Goal: Ask a question

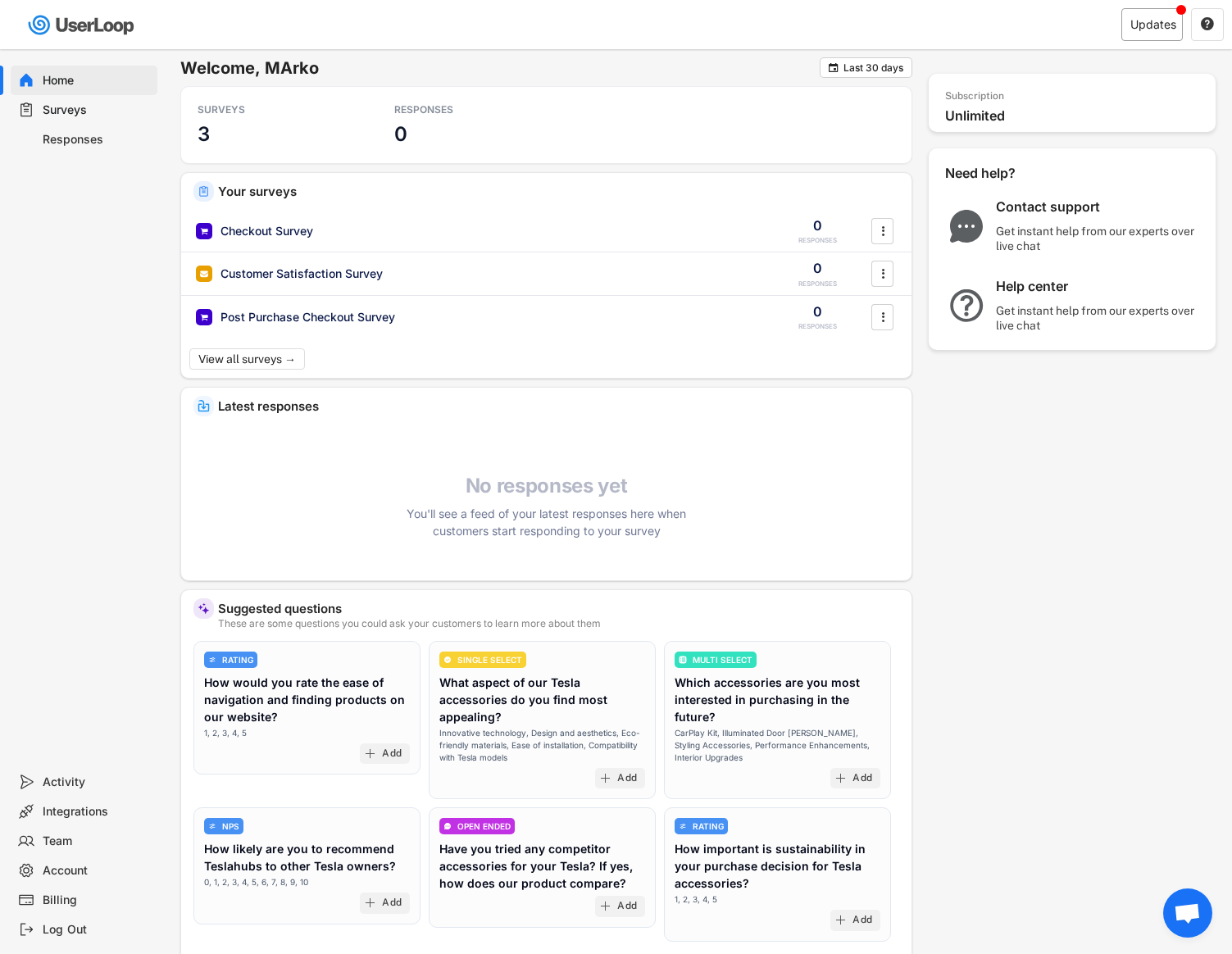
click at [1123, 37] on div "Updates" at bounding box center [1152, 25] width 62 height 33
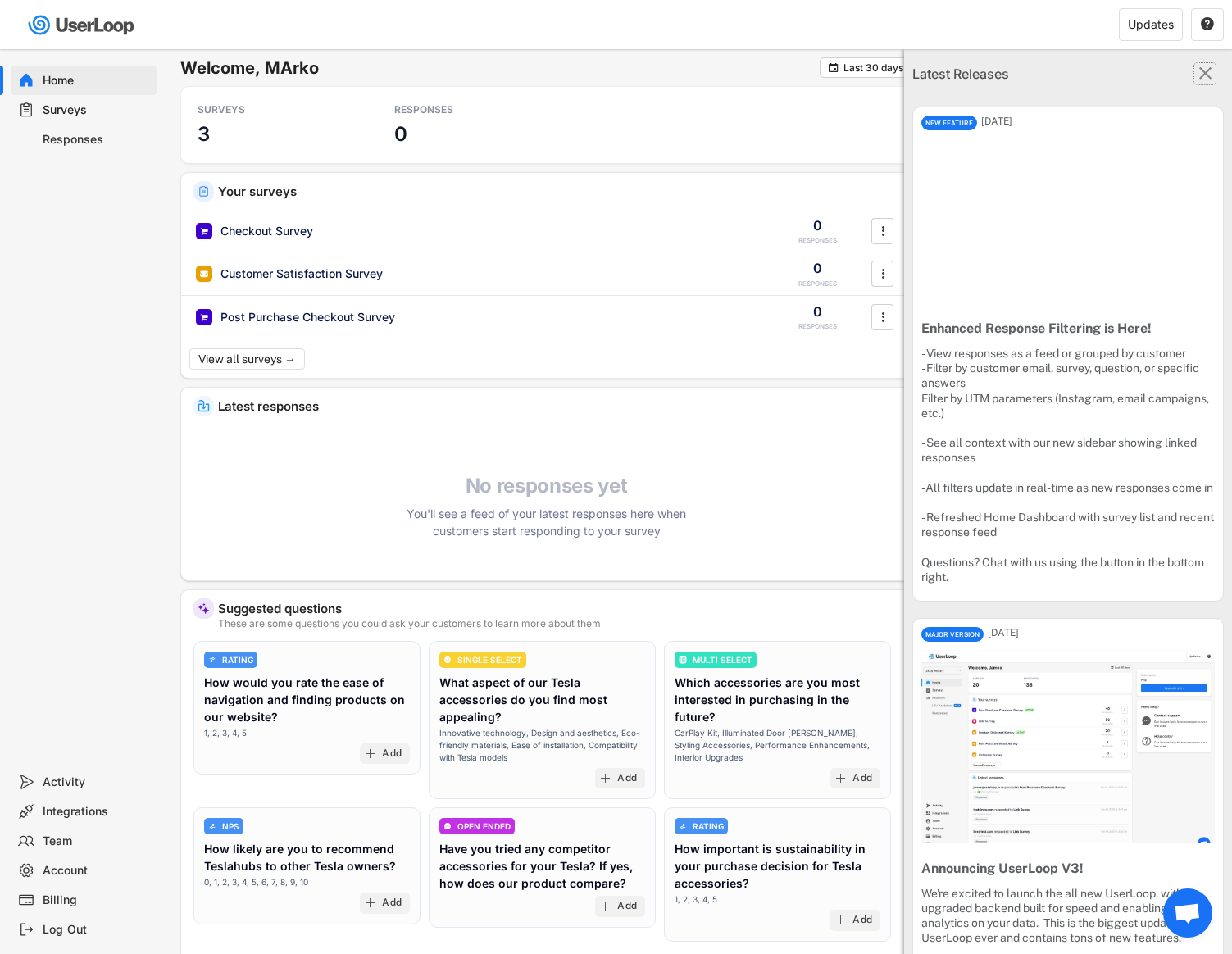
click at [1204, 67] on text "" at bounding box center [1206, 73] width 13 height 21
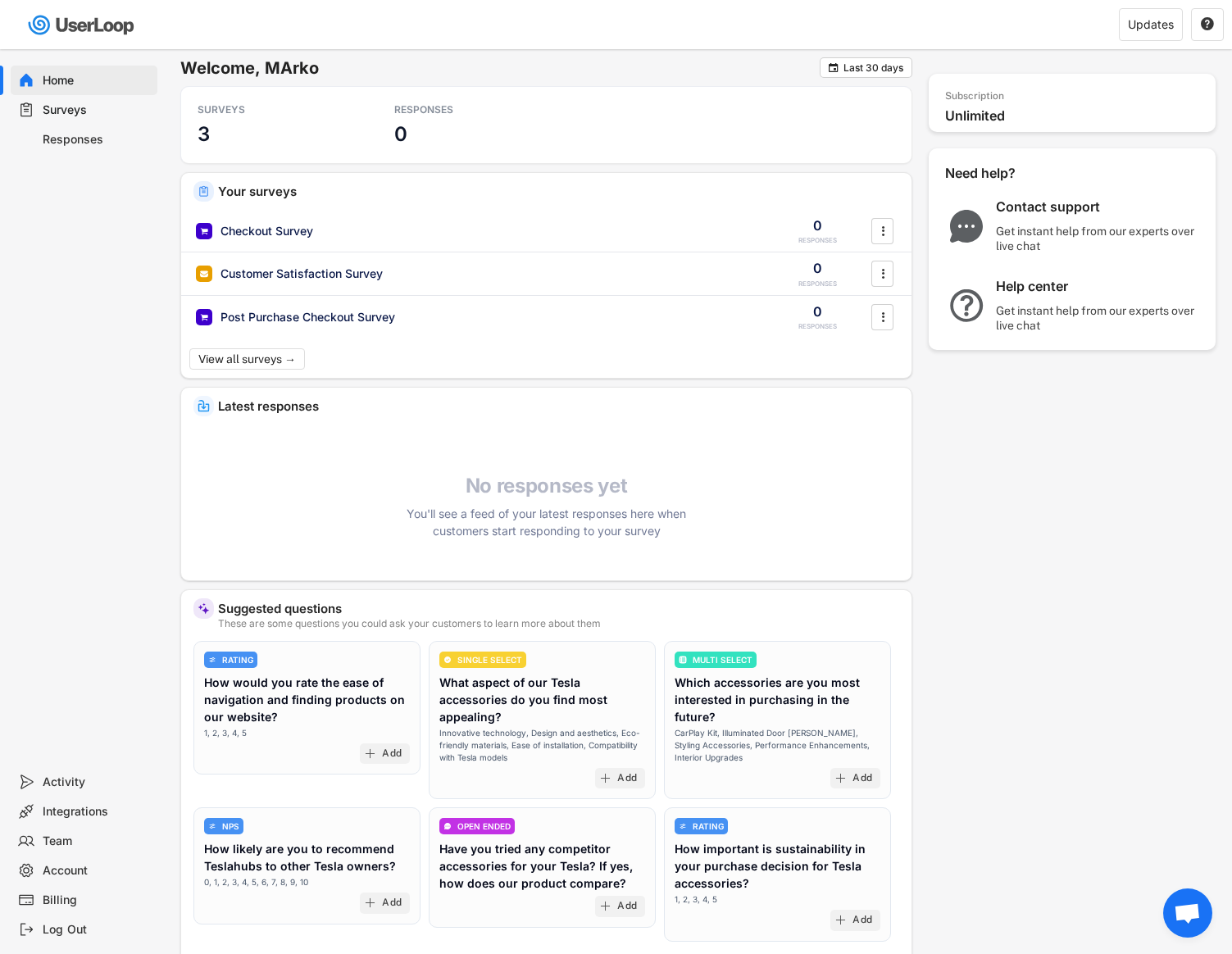
click at [1061, 208] on div "Contact support" at bounding box center [1097, 207] width 205 height 17
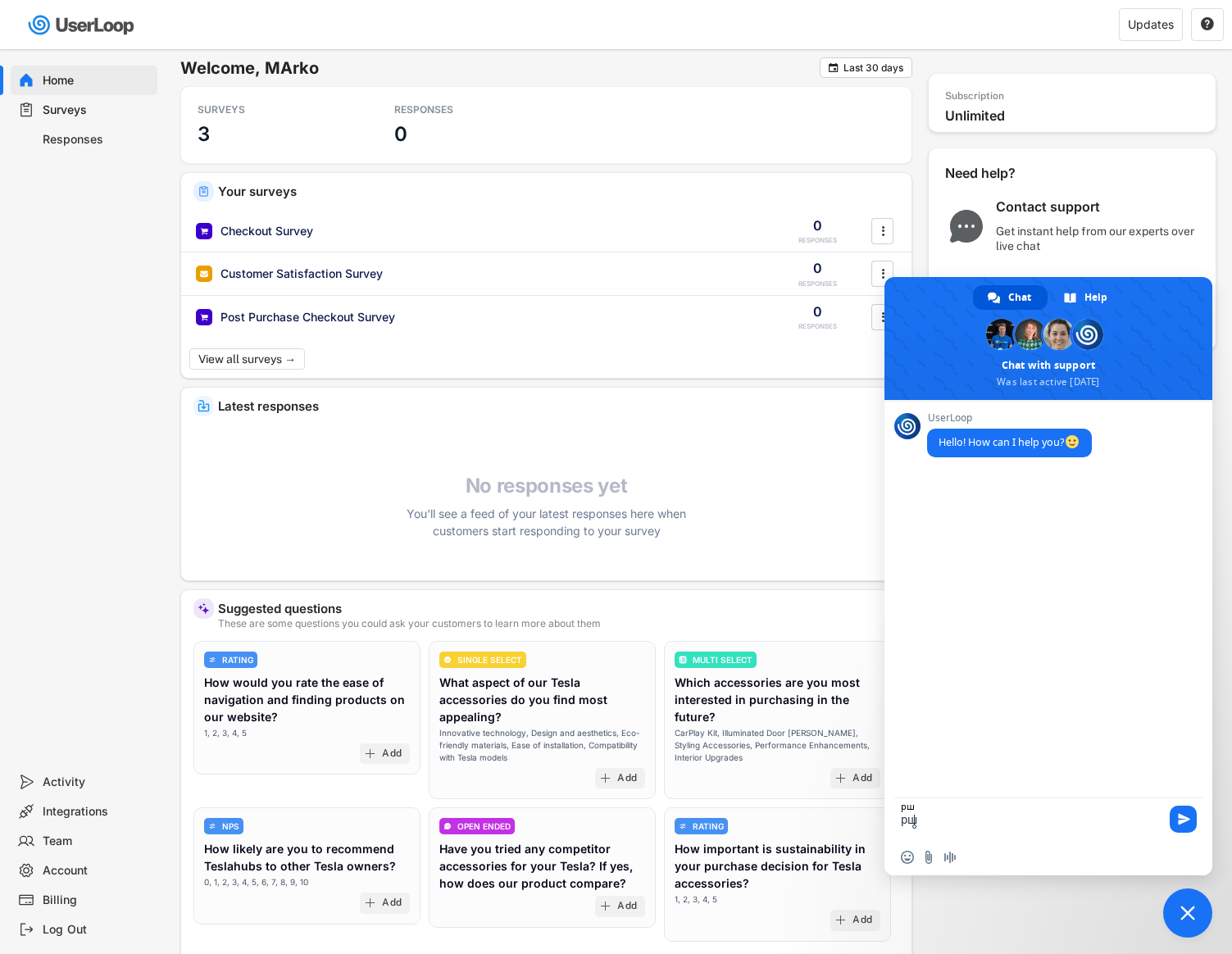
type textarea "р"
type textarea "J"
type textarea "HI"
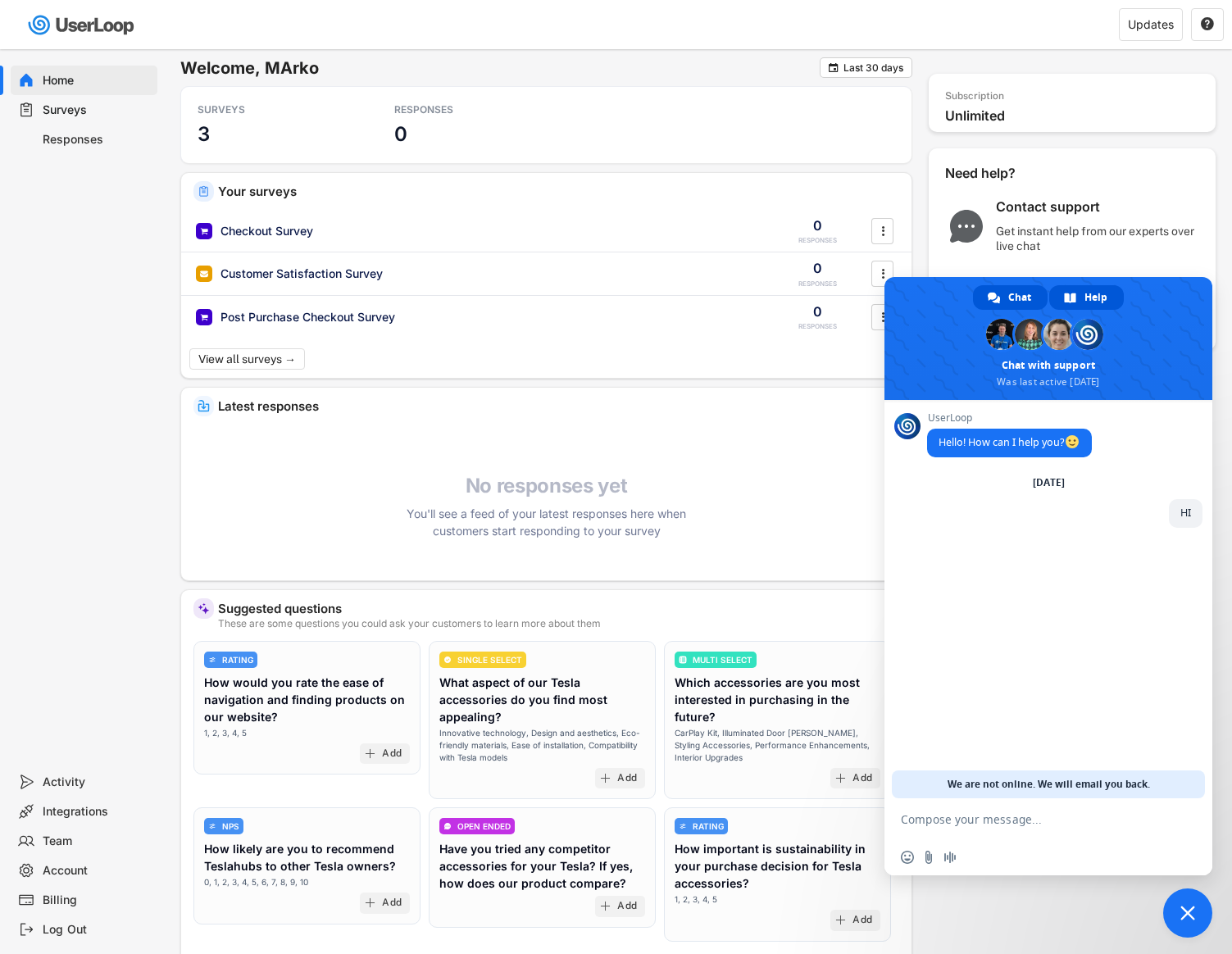
click at [1103, 298] on span "Help" at bounding box center [1096, 298] width 23 height 25
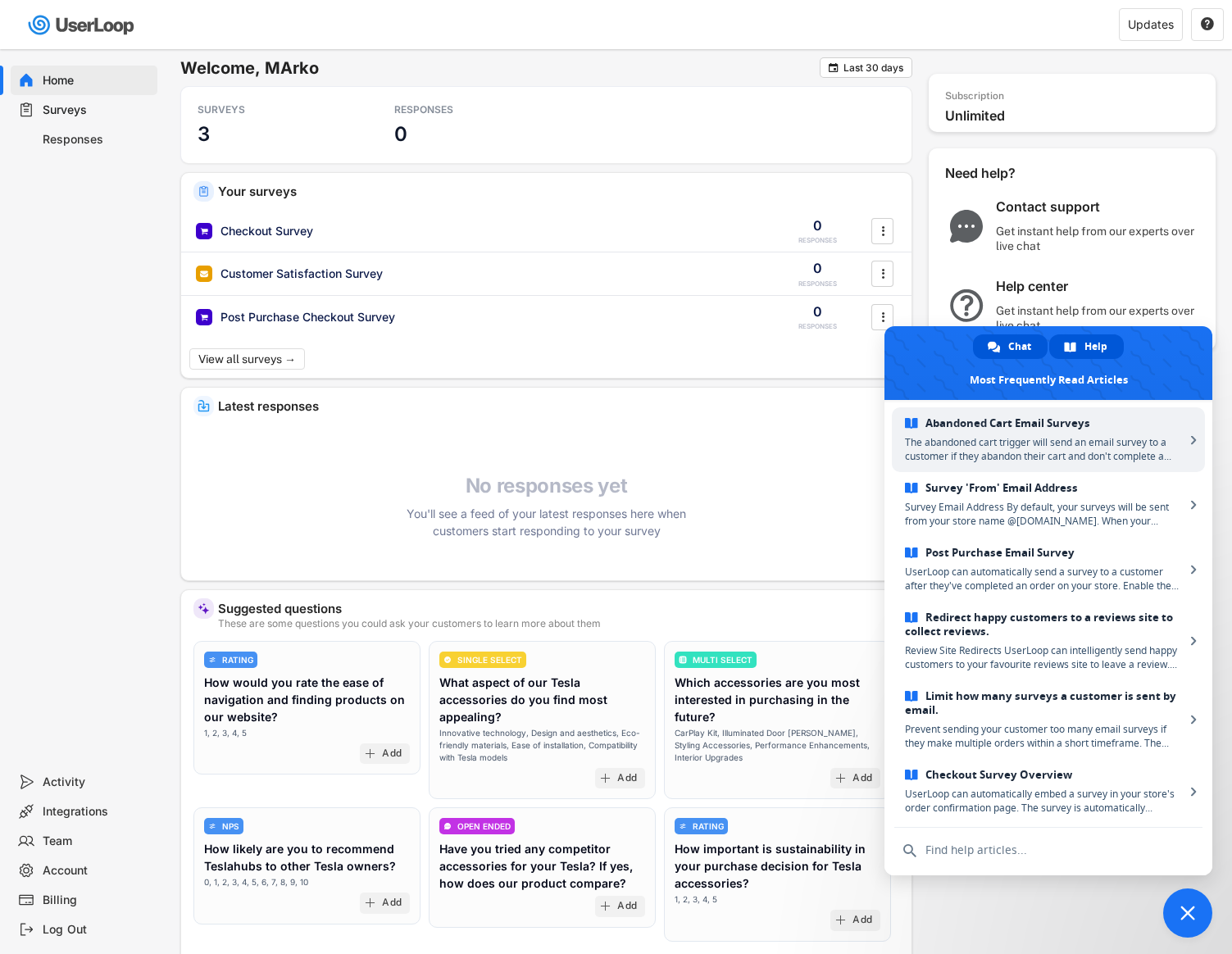
click at [1016, 334] on span "Chat" at bounding box center [1020, 347] width 23 height 25
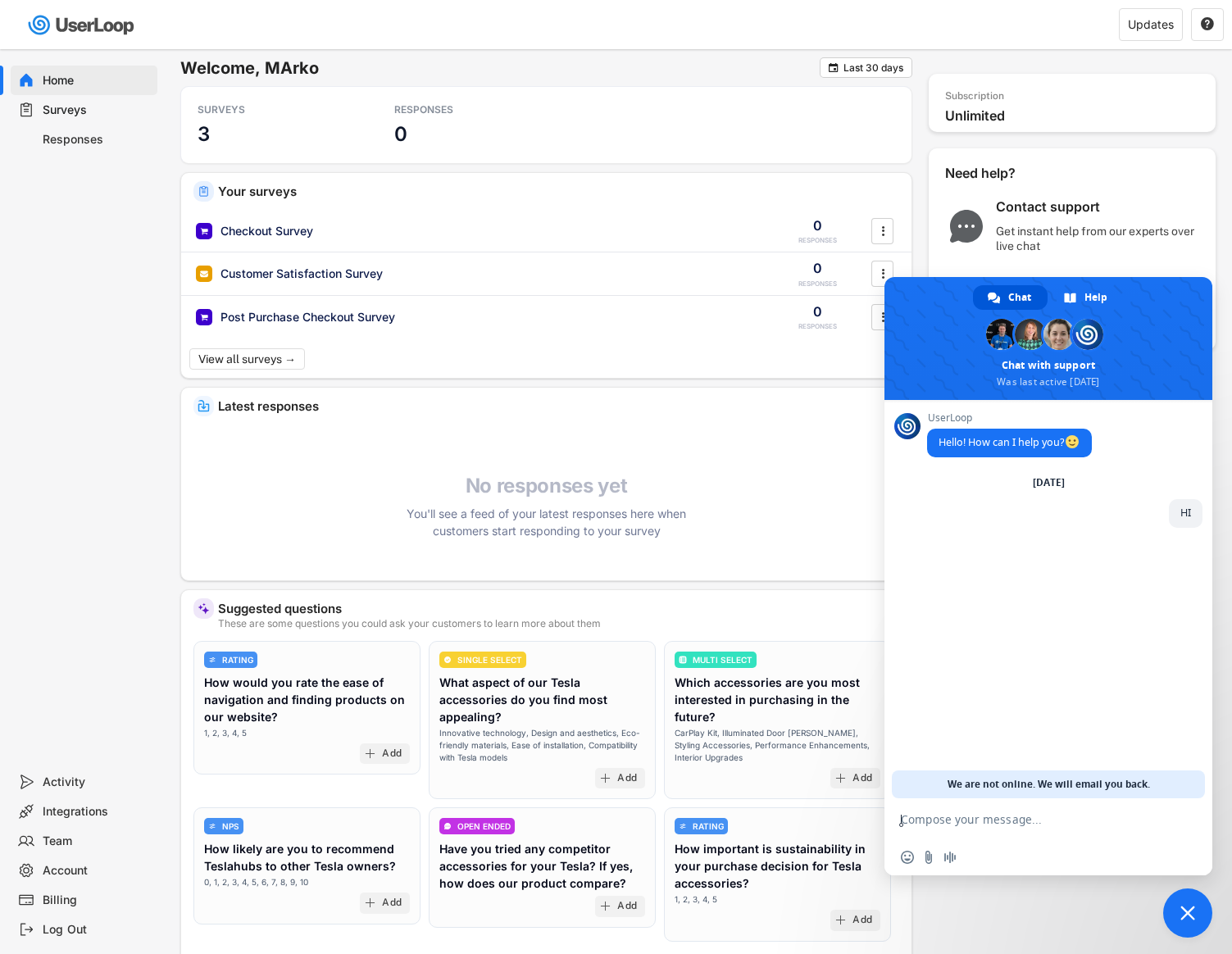
paste textarea "CAN I add photos to my quizzes?"
type textarea "CAN I add photos to my quizzes?"
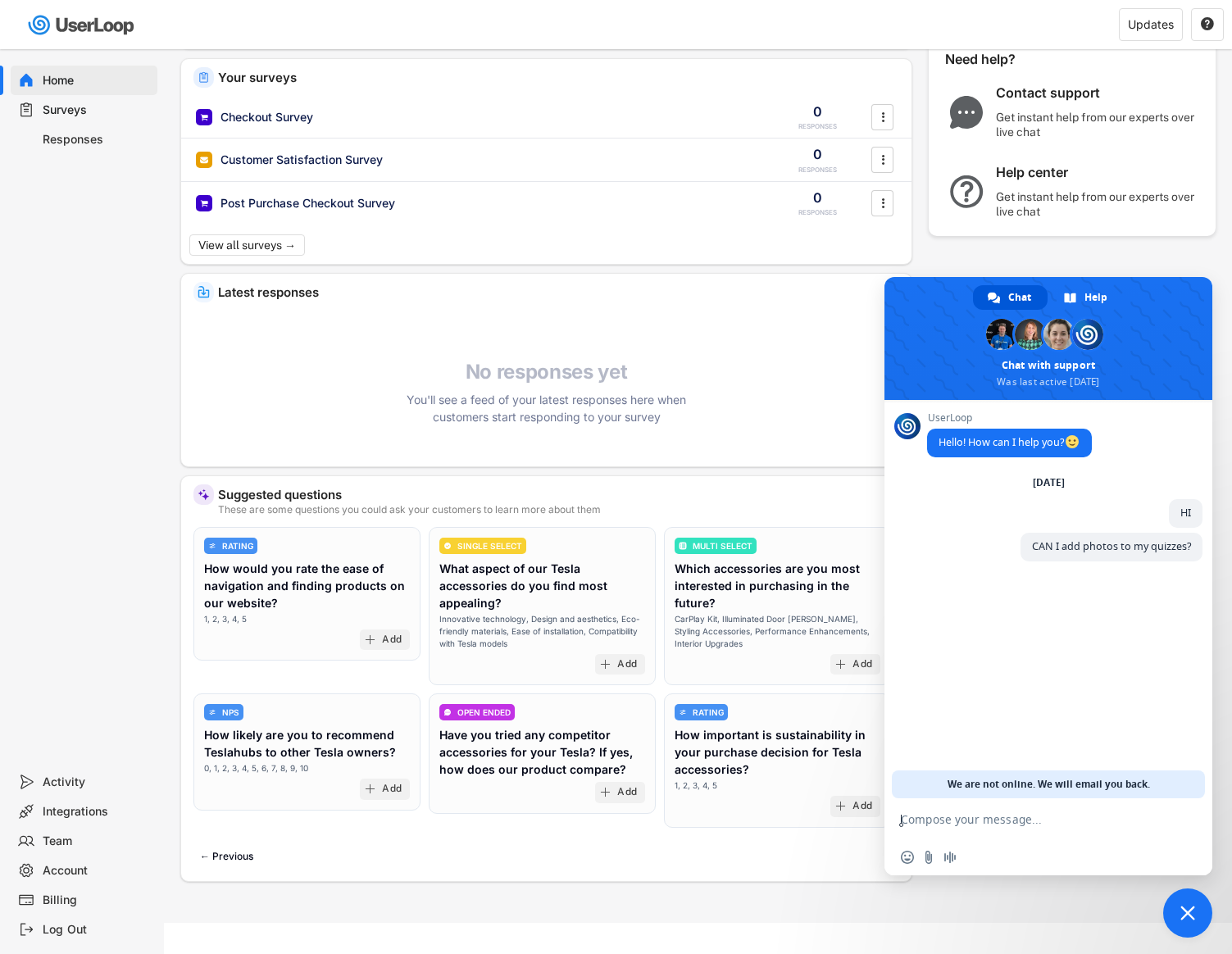
scroll to position [132, 0]
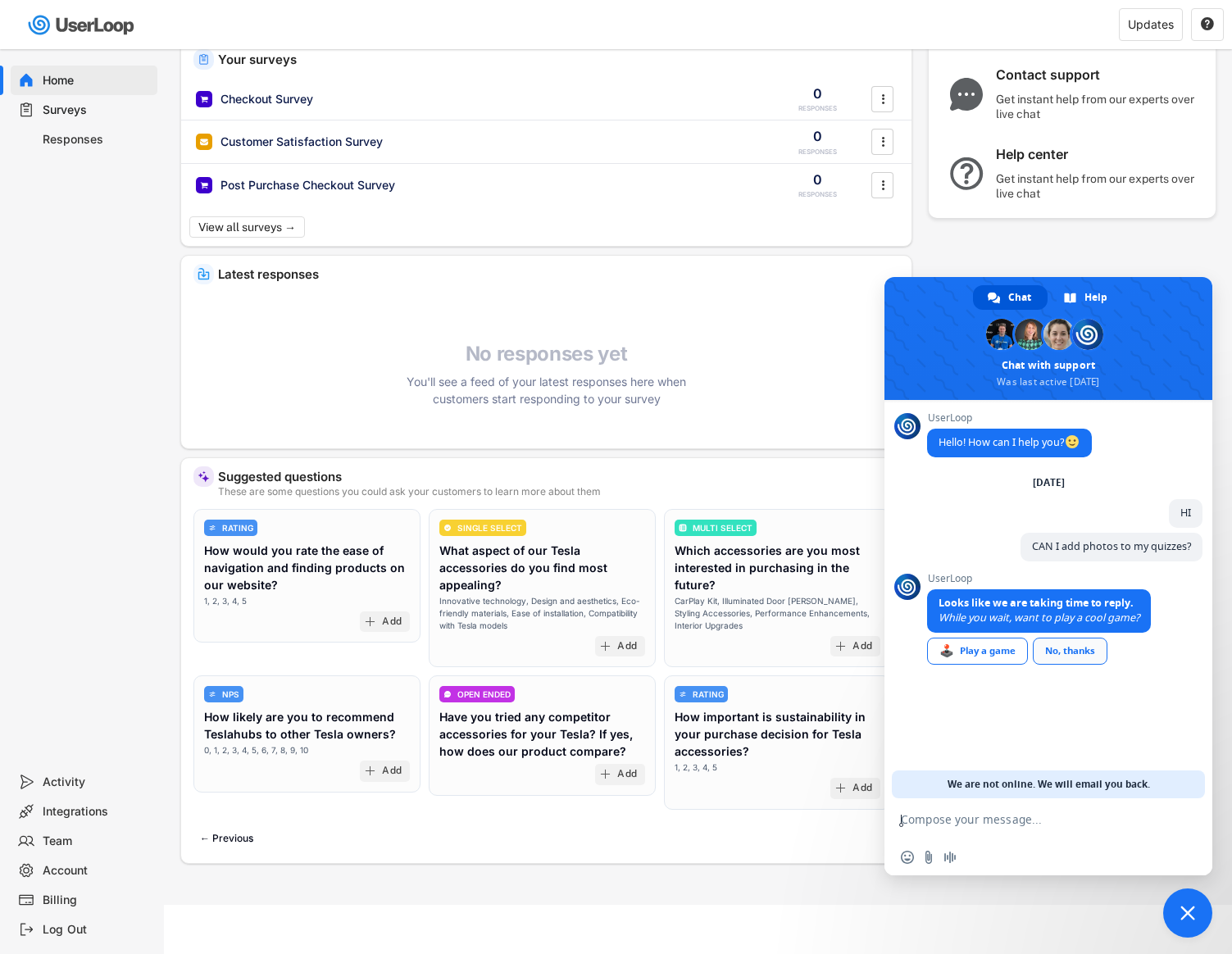
click at [1071, 648] on link "No, thanks" at bounding box center [1070, 650] width 75 height 27
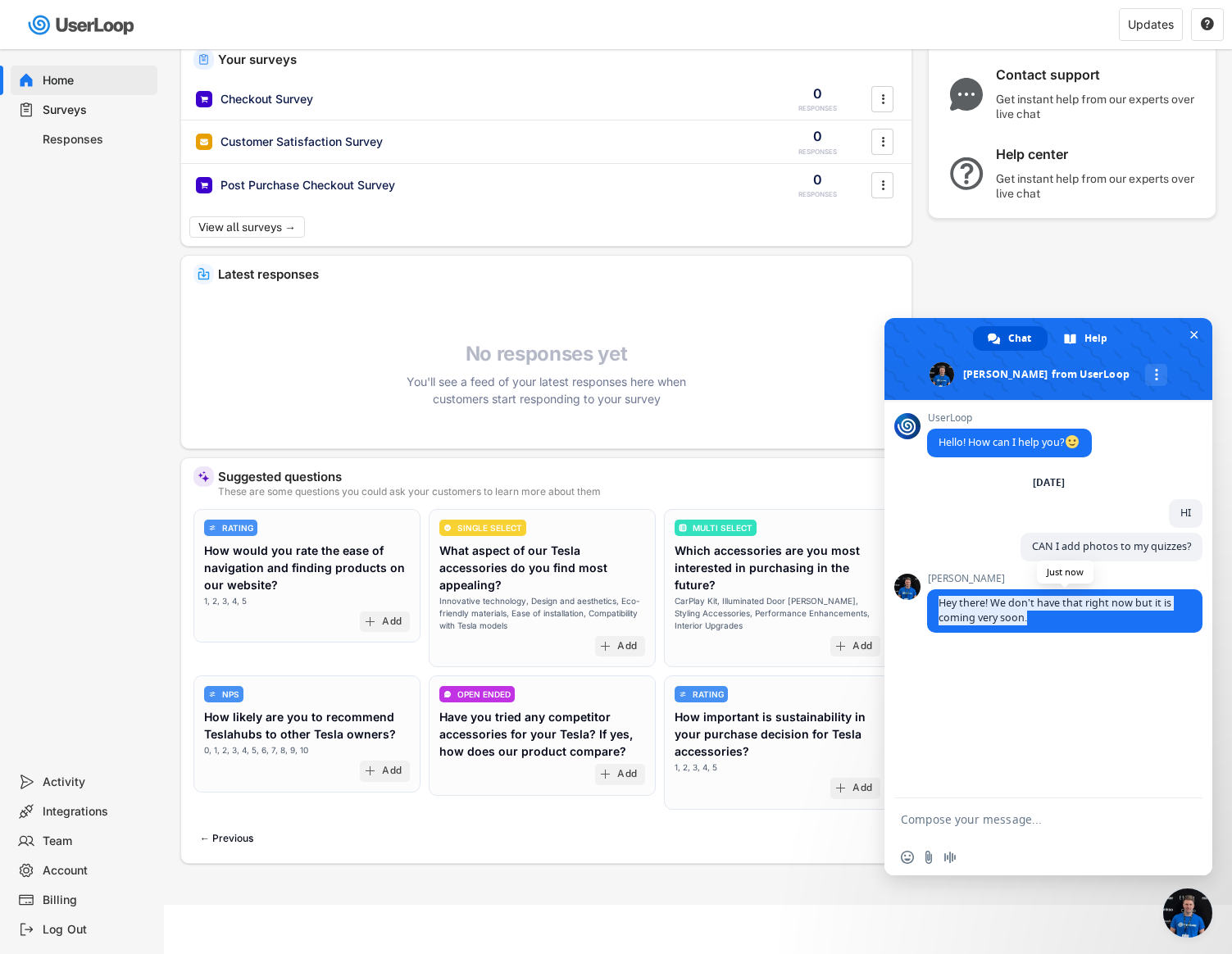
drag, startPoint x: 1033, startPoint y: 624, endPoint x: 934, endPoint y: 605, distance: 100.8
click at [934, 605] on span "Hey there! We don’t have that right now but it is coming very soon." at bounding box center [1064, 610] width 276 height 43
click at [924, 575] on div at bounding box center [924, 575] width 0 height 0
click at [1036, 625] on span "Hey there! We don’t have that right now but it is coming very soon." at bounding box center [1064, 610] width 276 height 43
click at [948, 811] on textarea "Compose your message..." at bounding box center [1031, 819] width 262 height 41
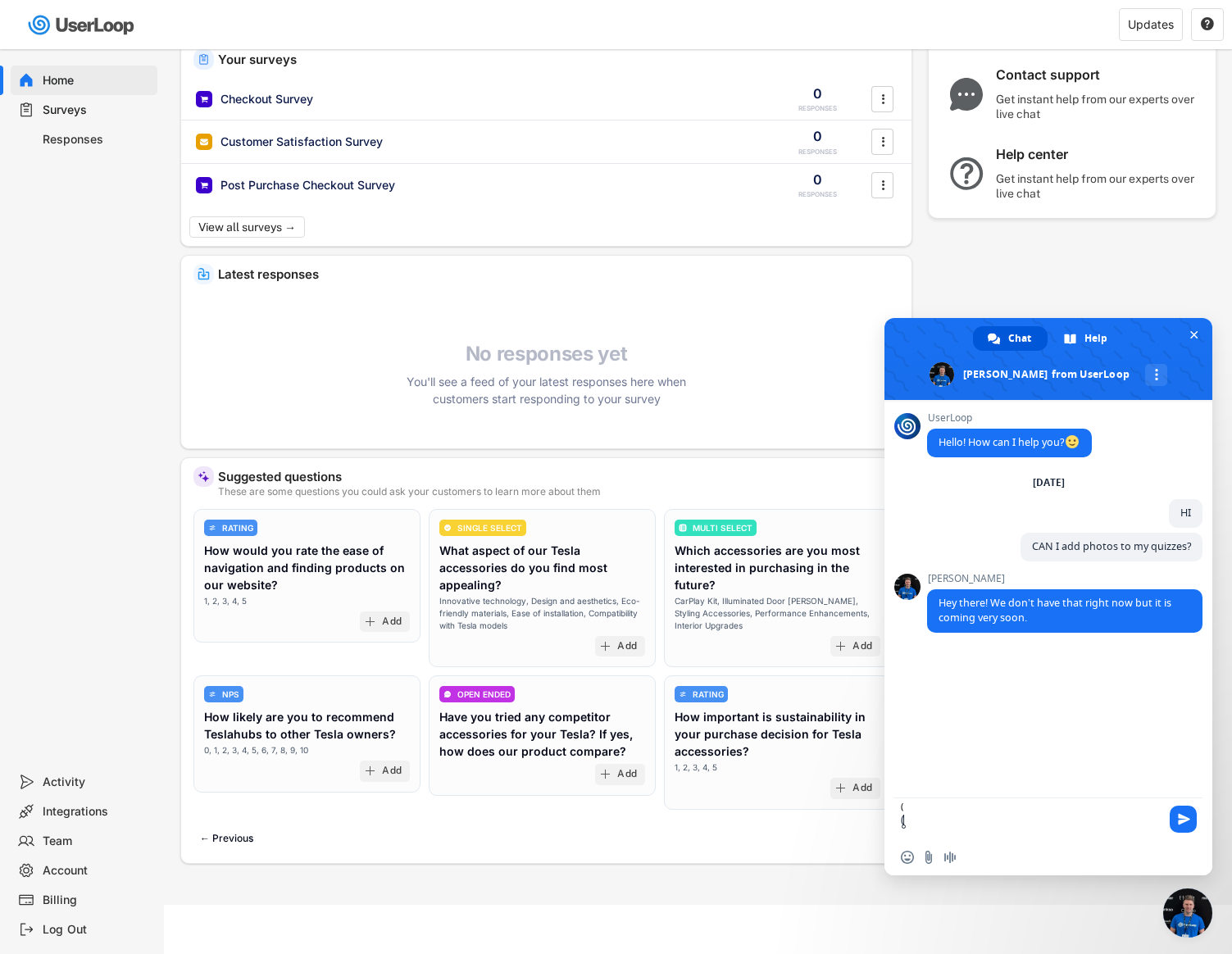
type textarea "(("
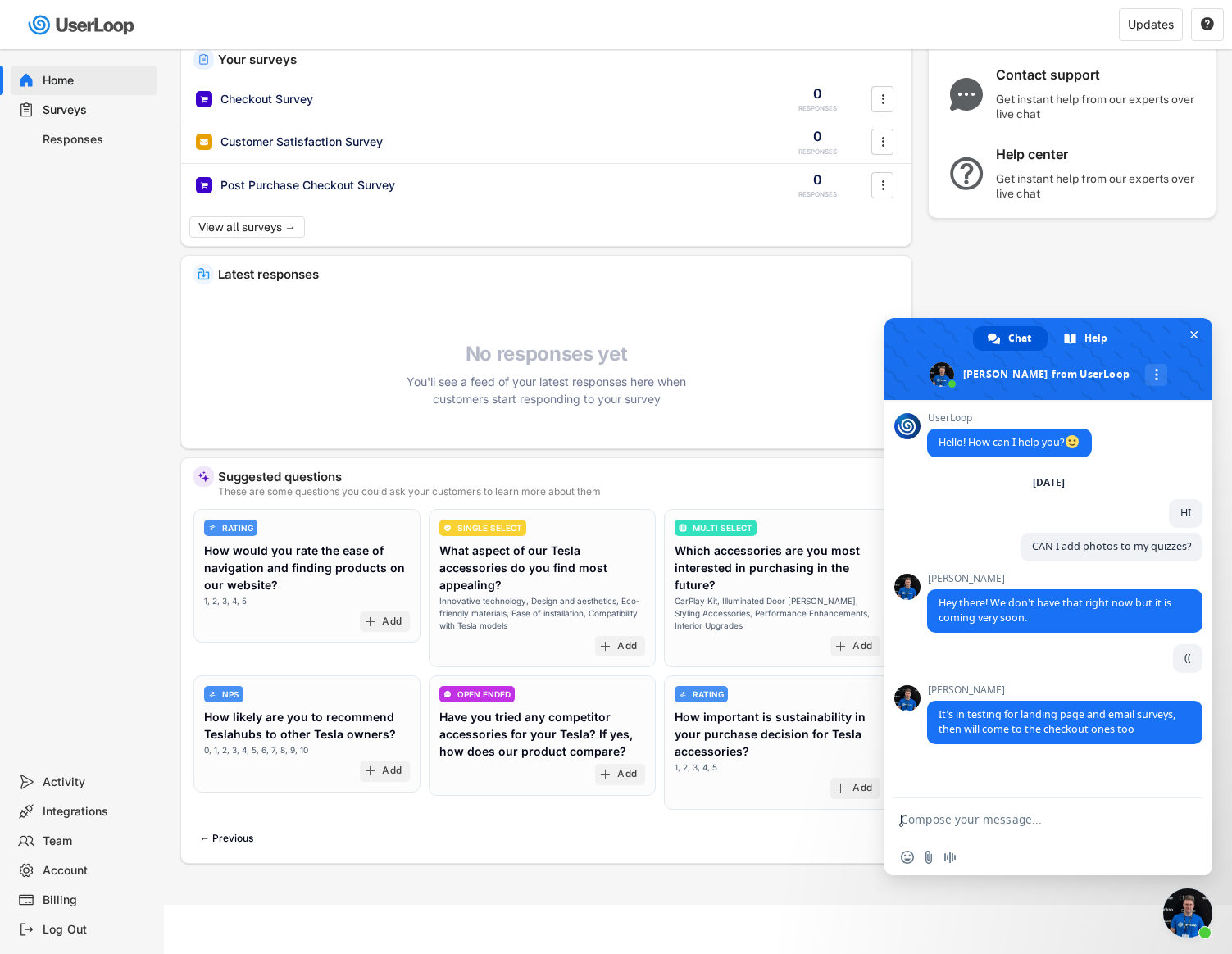
paste textarea "Can I custom code this for myself?"
type textarea "Can I custom code this for myself?"
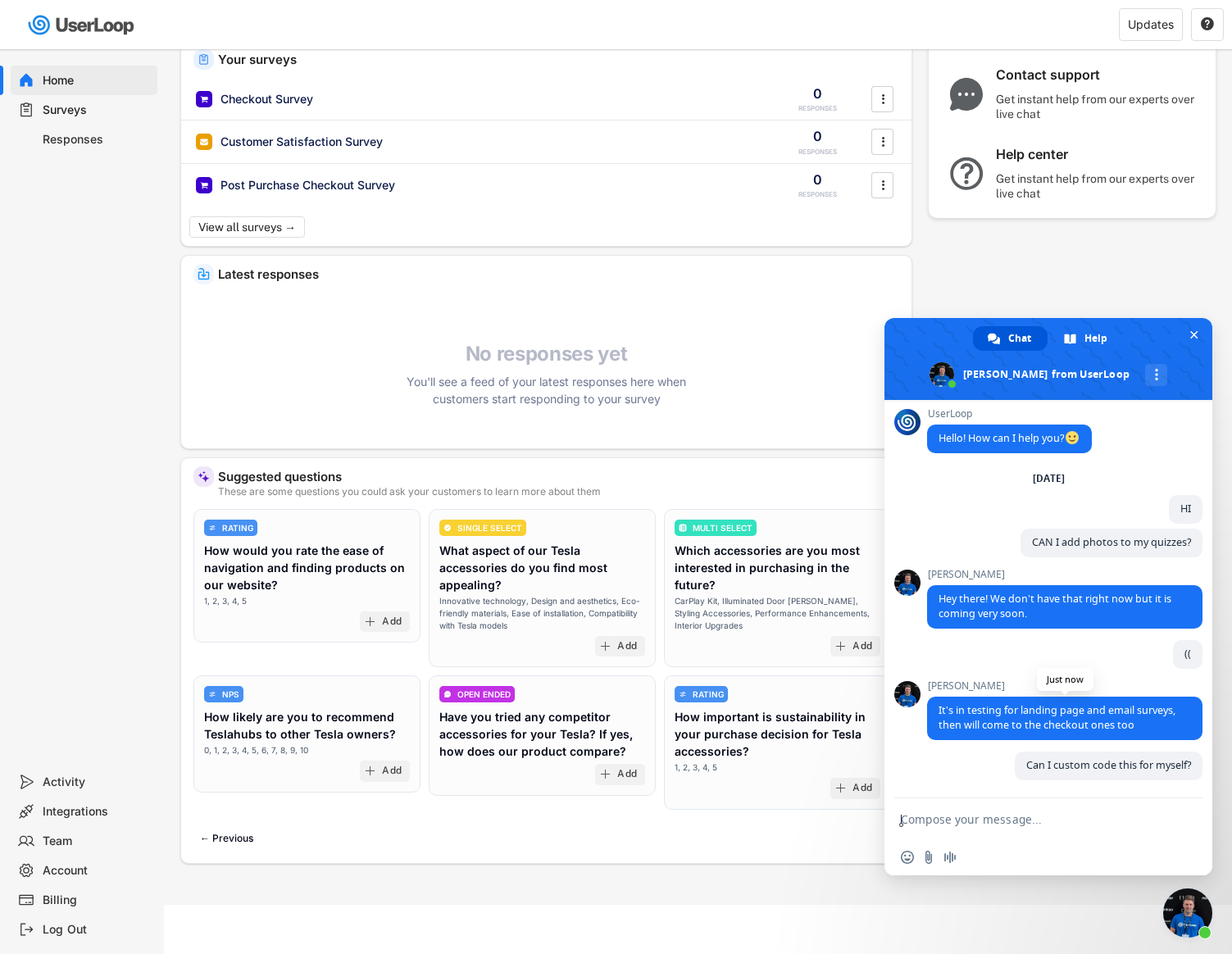
scroll to position [8, 0]
drag, startPoint x: 1156, startPoint y: 722, endPoint x: 935, endPoint y: 710, distance: 221.3
click at [935, 710] on span "It’s in testing for landing page and email surveys, then will come to the check…" at bounding box center [1064, 718] width 276 height 43
click at [924, 679] on div at bounding box center [924, 679] width 0 height 0
copy span "It’s in testing for landing page and email surveys, then will come to the check…"
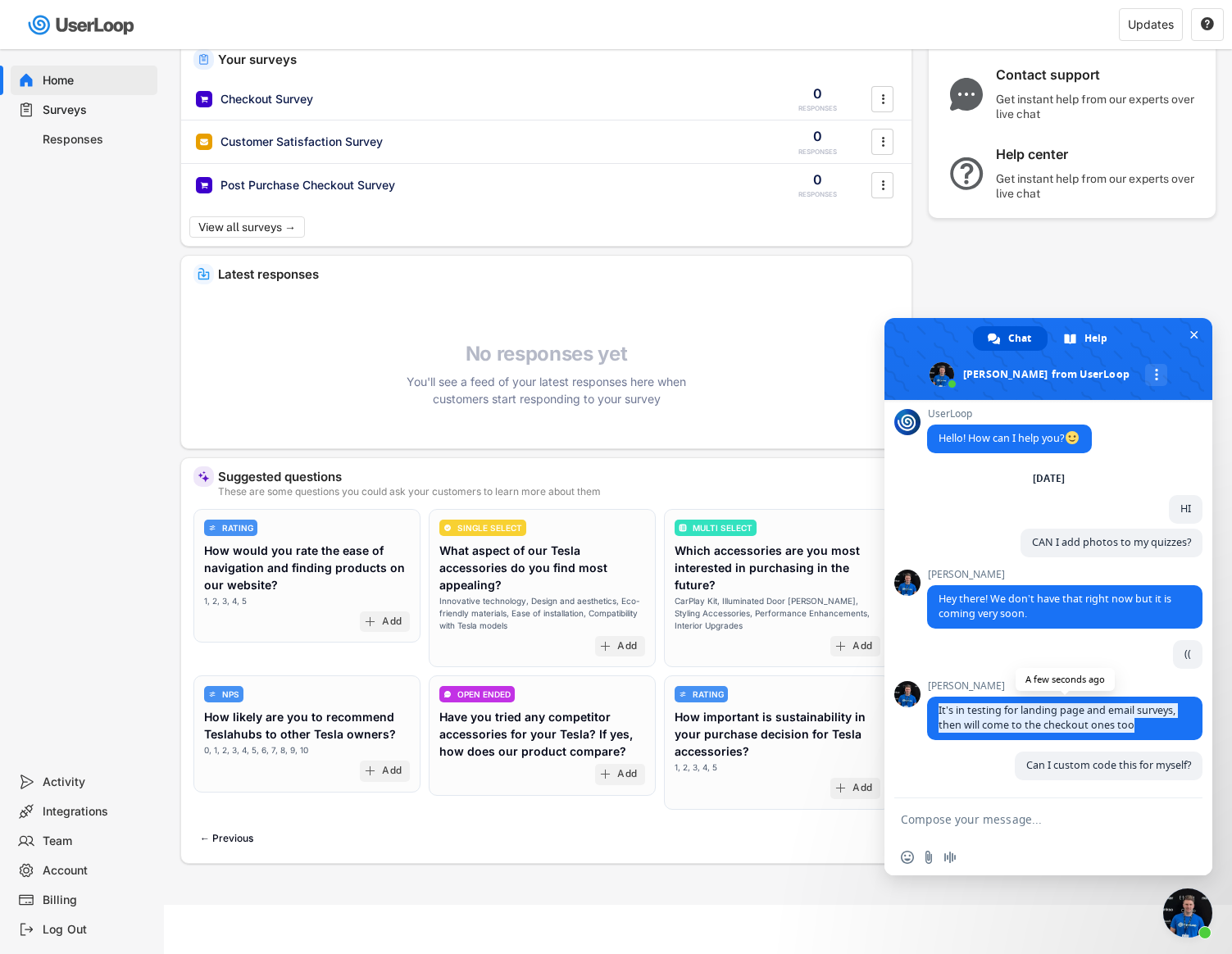
click at [1130, 721] on span "It’s in testing for landing page and email surveys, then will come to the check…" at bounding box center [1056, 718] width 236 height 29
click at [1137, 720] on span "It’s in testing for landing page and email surveys, then will come to the check…" at bounding box center [1064, 718] width 276 height 43
click at [958, 762] on div "Can I custom code this for myself? A few seconds ago" at bounding box center [1064, 774] width 276 height 47
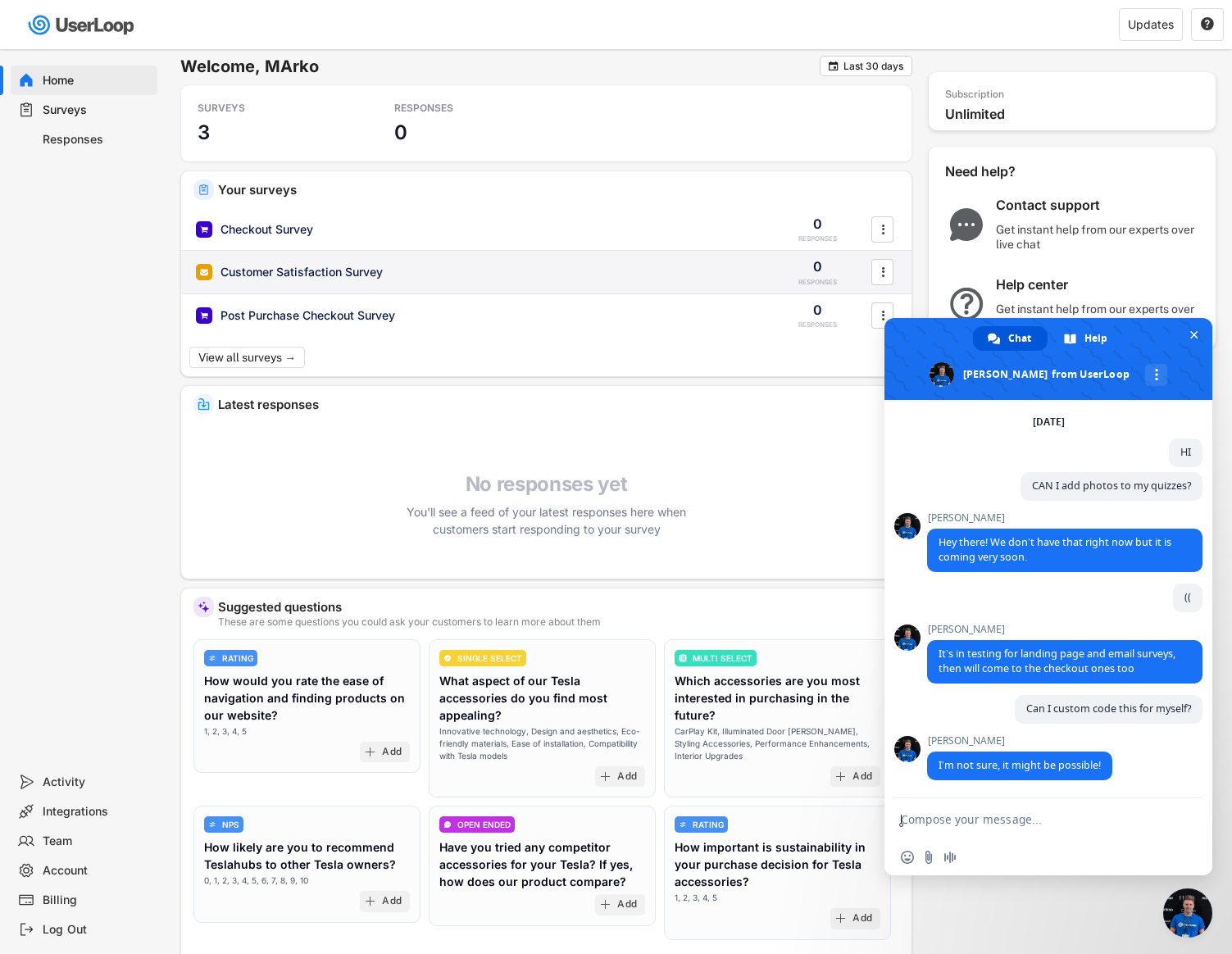
scroll to position [0, 0]
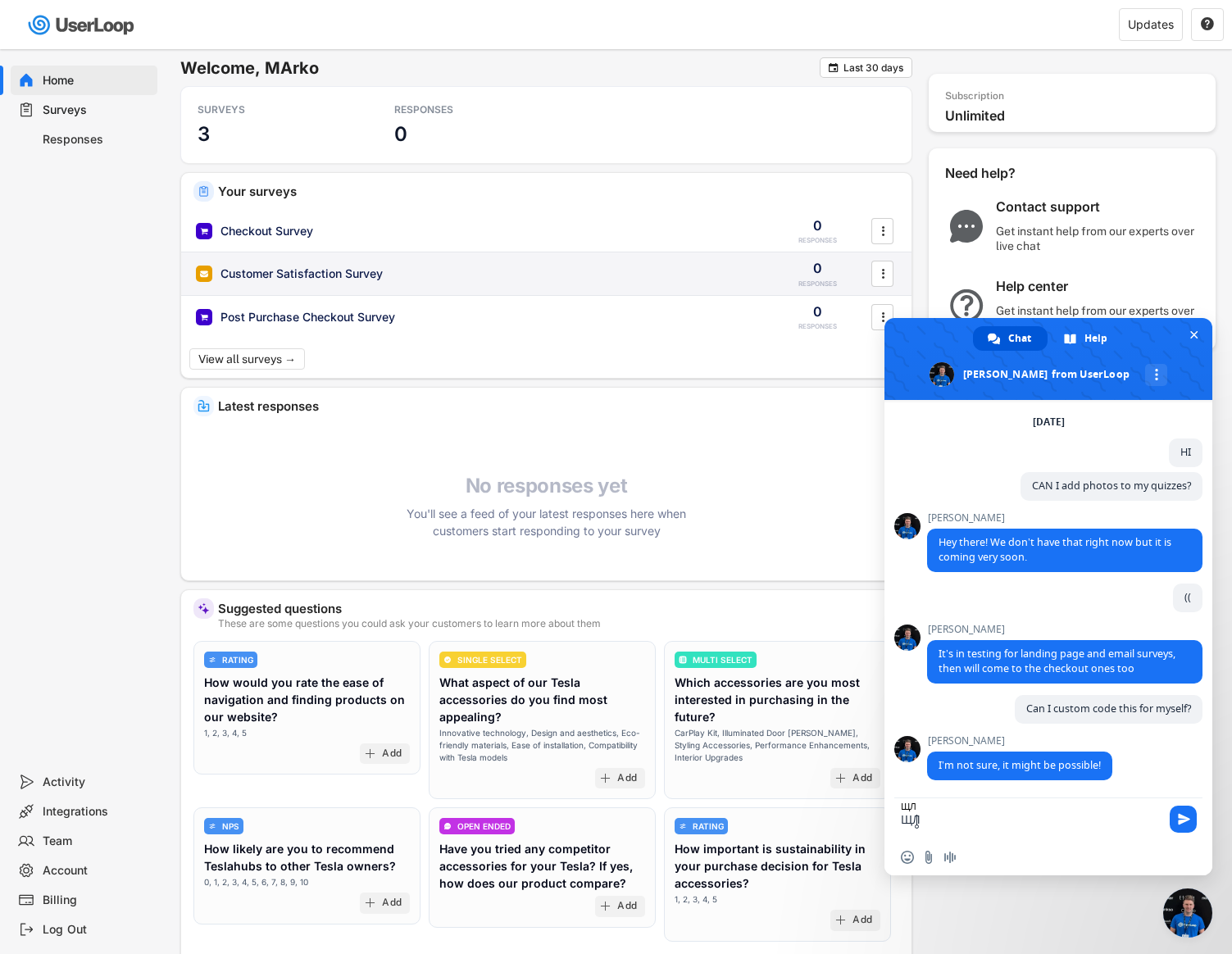
type textarea "Щ"
type textarea "OK"
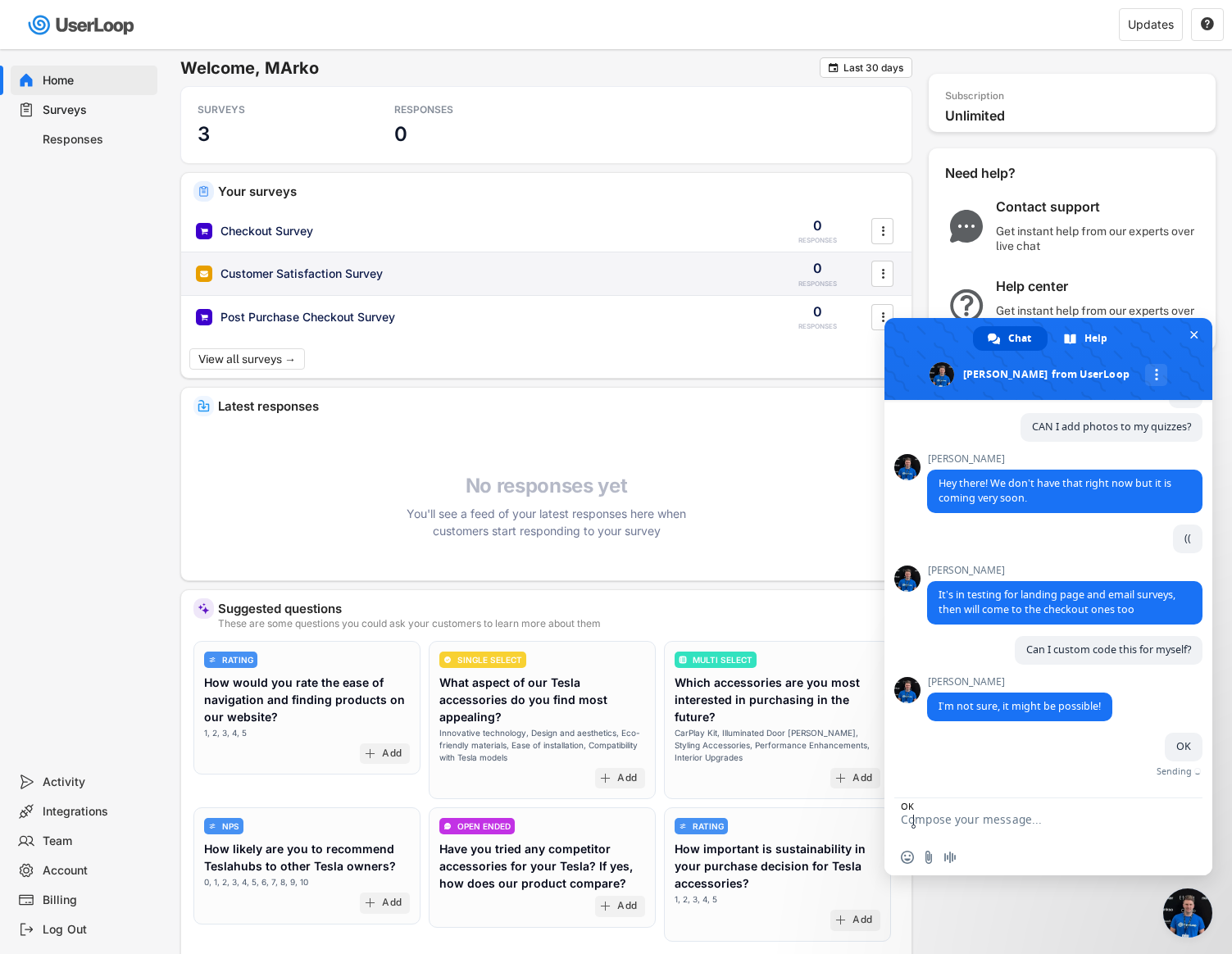
scroll to position [105, 0]
